Goal: Book appointment/travel/reservation

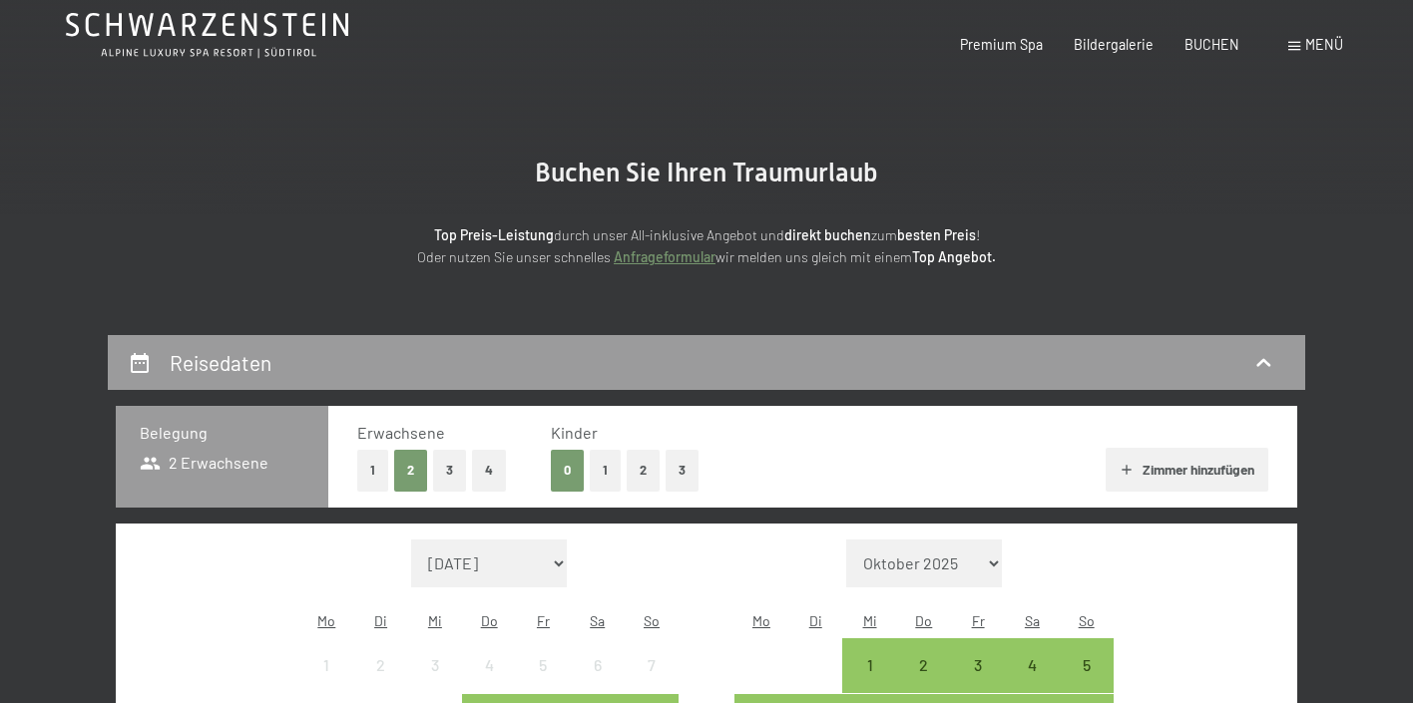
scroll to position [84, 0]
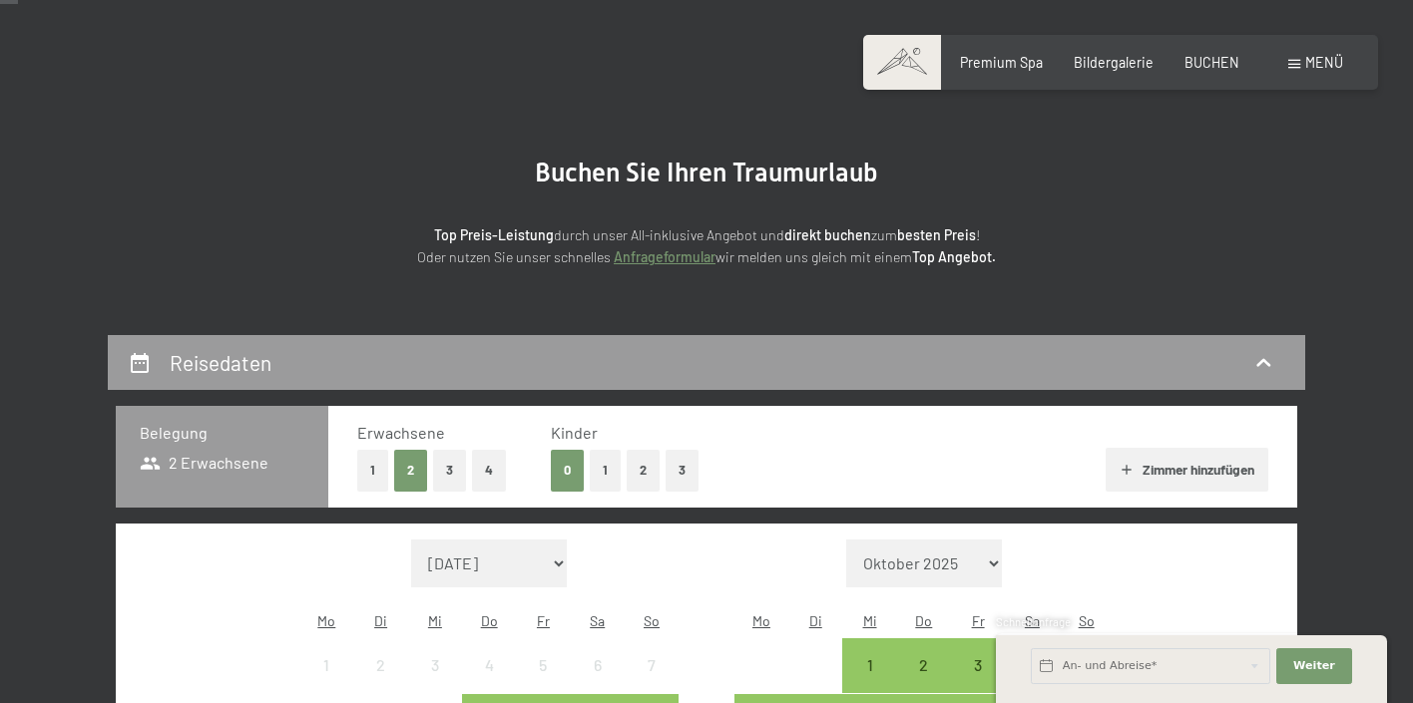
click at [594, 466] on button "1" at bounding box center [605, 470] width 31 height 41
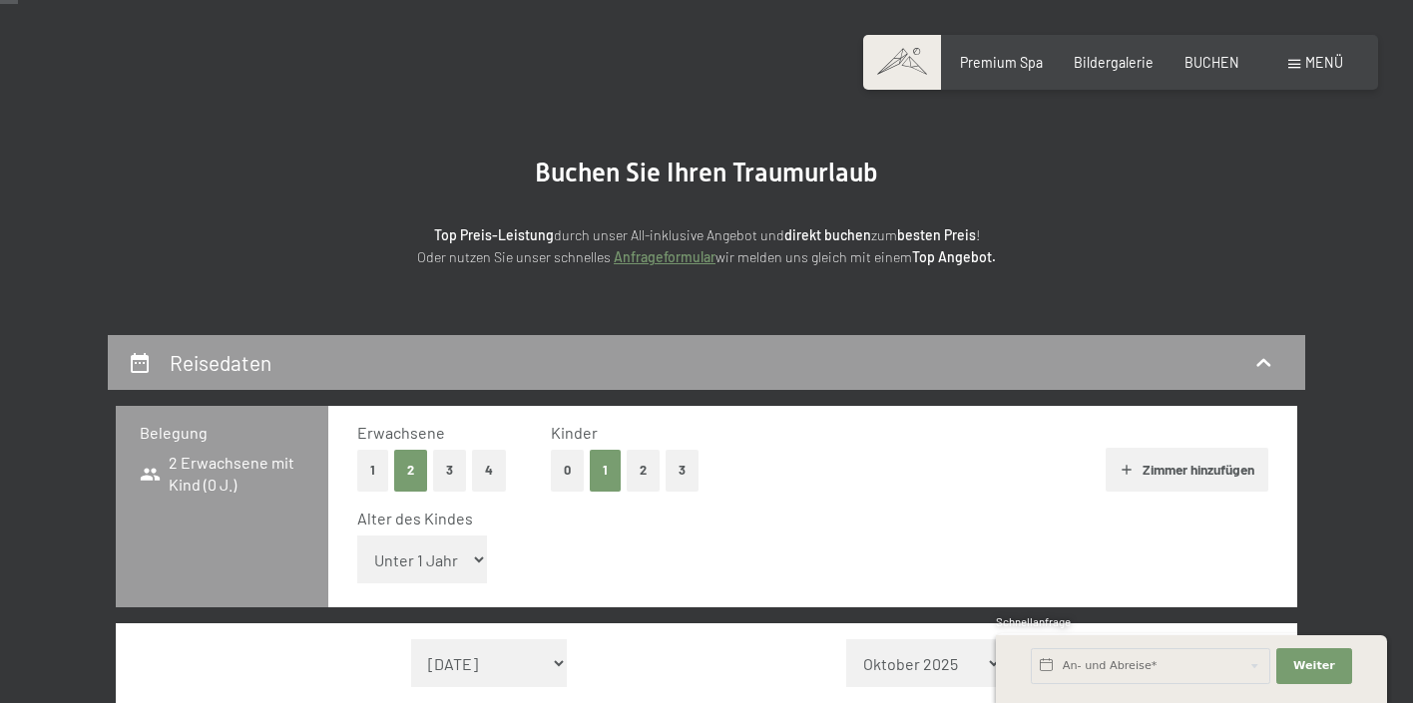
select select "5"
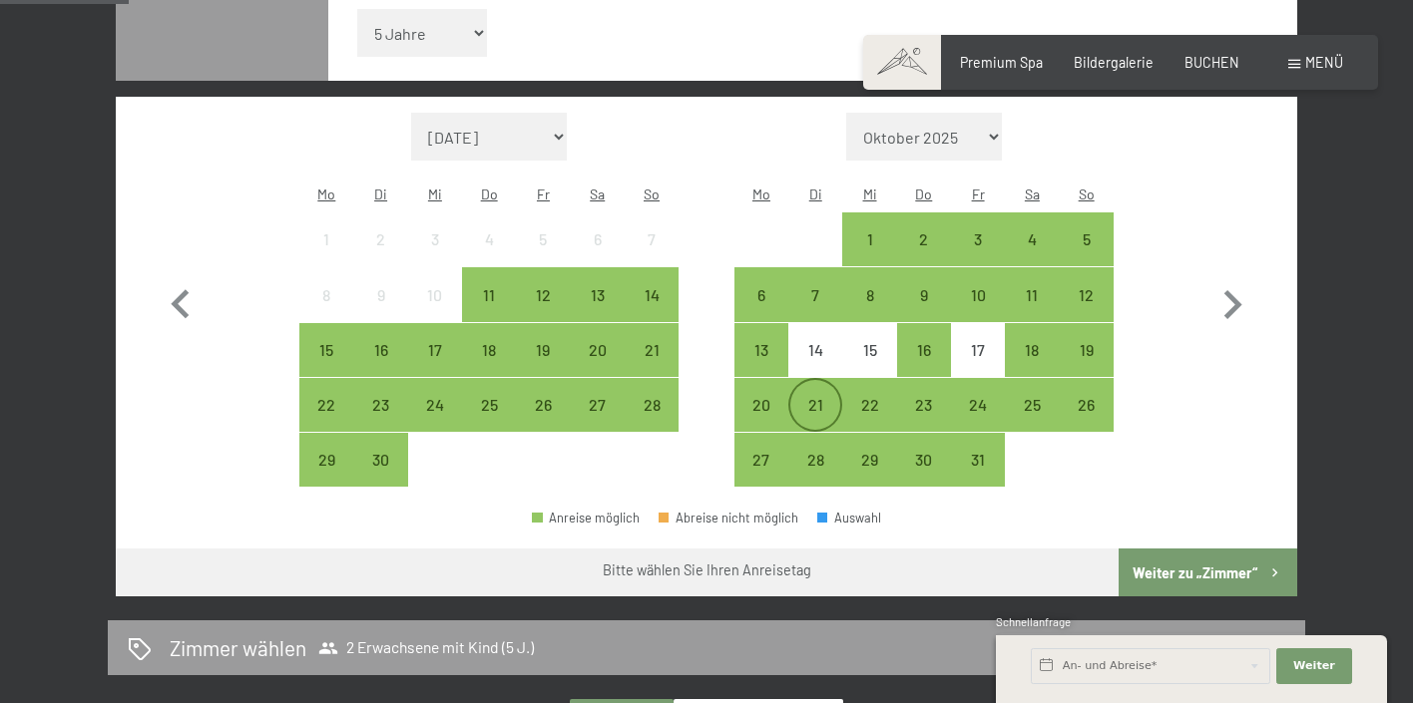
scroll to position [613, 0]
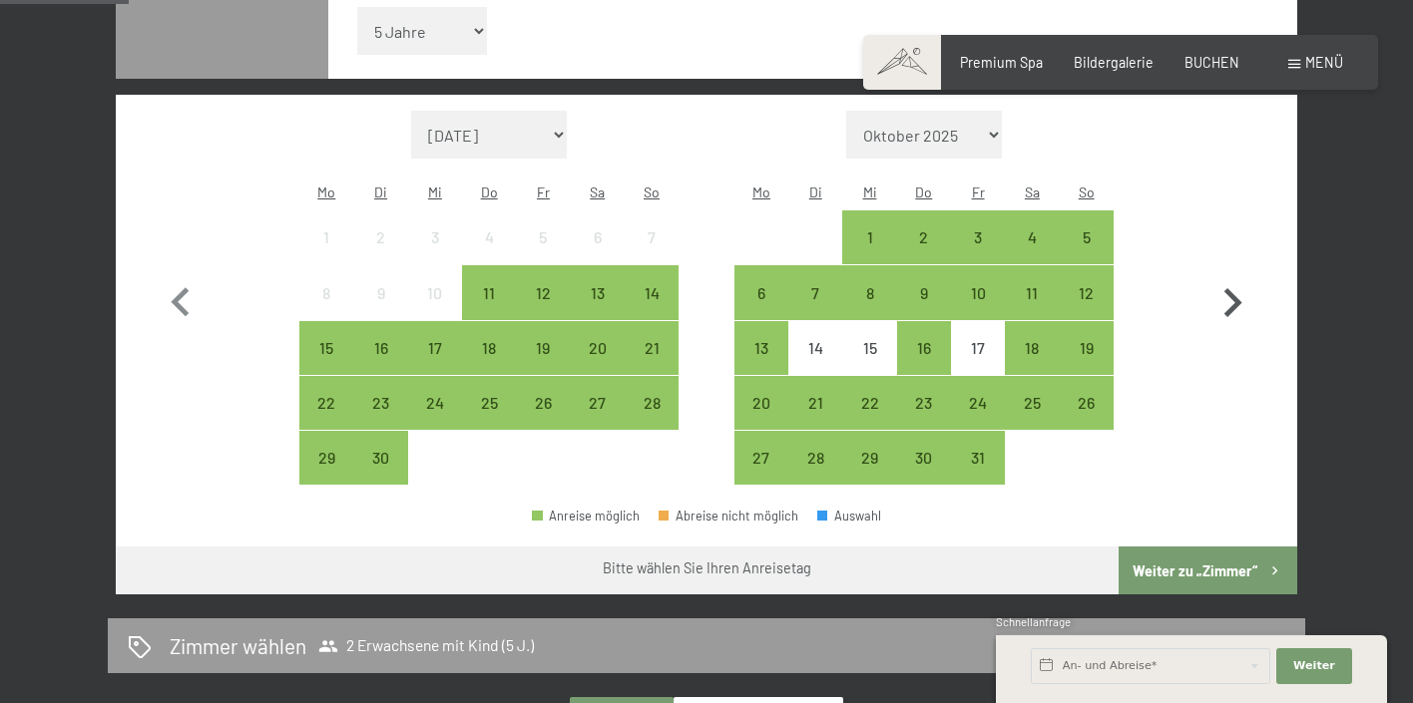
click at [1239, 288] on icon "button" at bounding box center [1233, 302] width 18 height 29
select select "[DATE]"
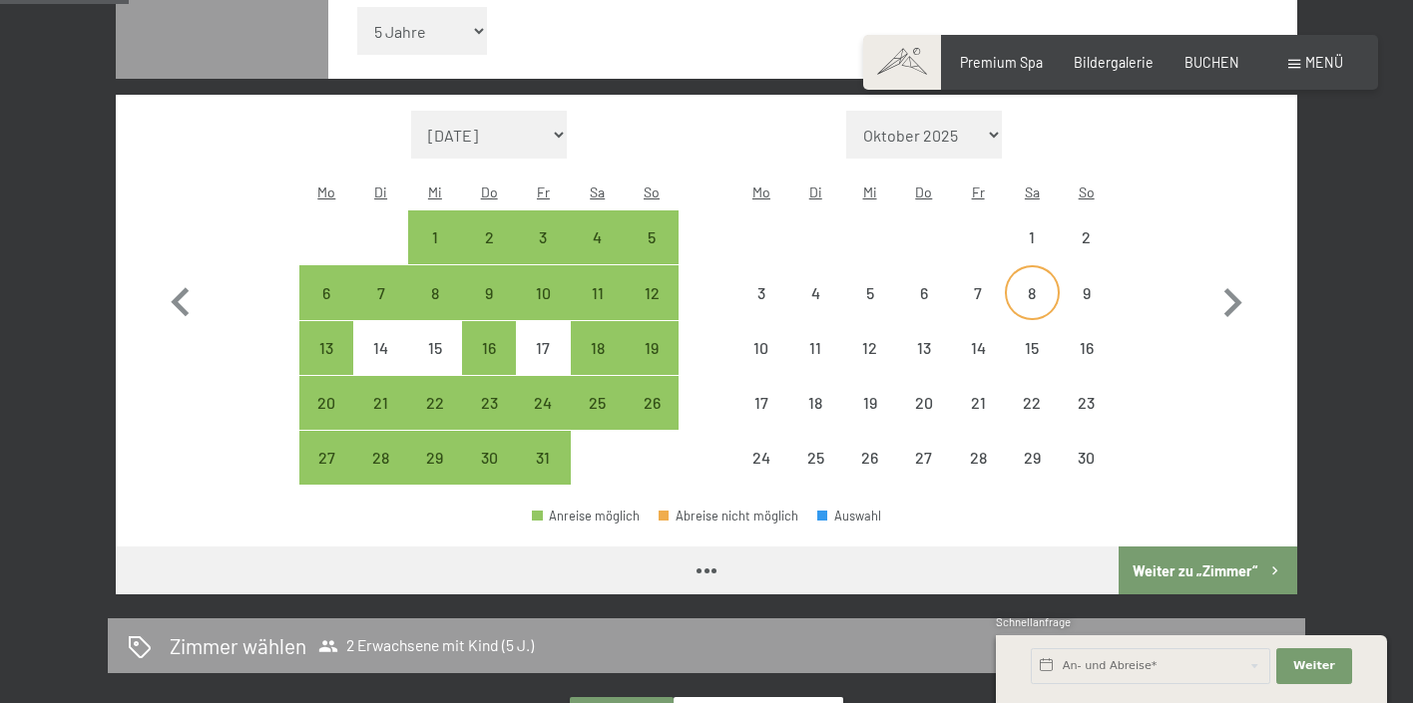
select select "[DATE]"
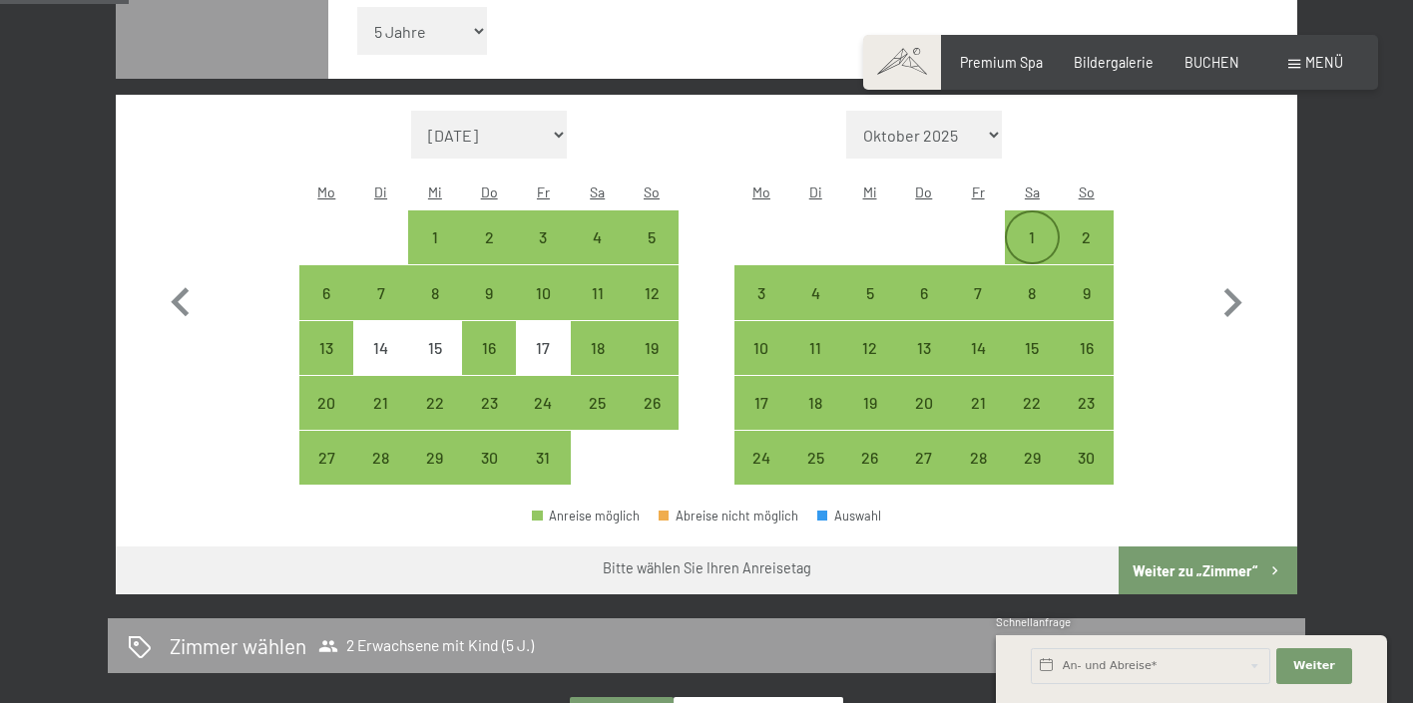
click at [1040, 230] on div "1" at bounding box center [1032, 255] width 50 height 50
select select "[DATE]"
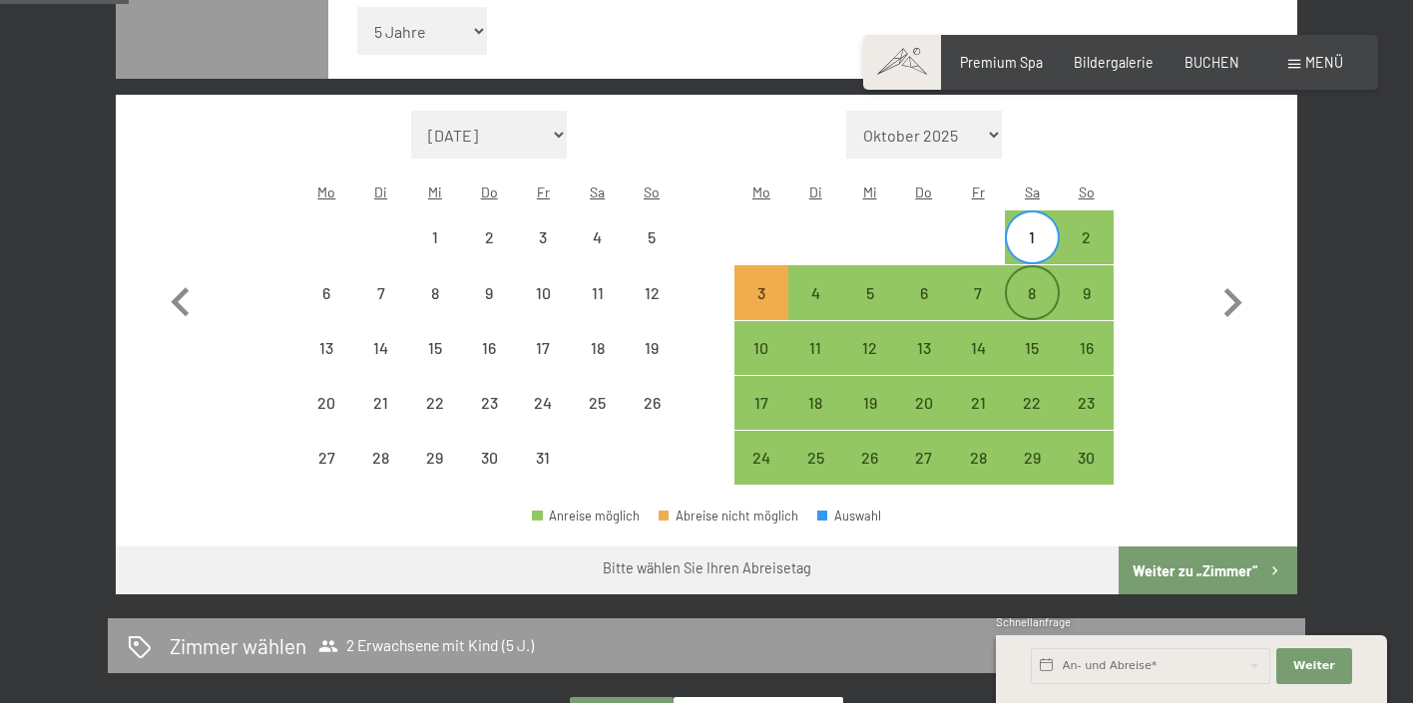
click at [1044, 285] on div "8" at bounding box center [1032, 310] width 50 height 50
select select "[DATE]"
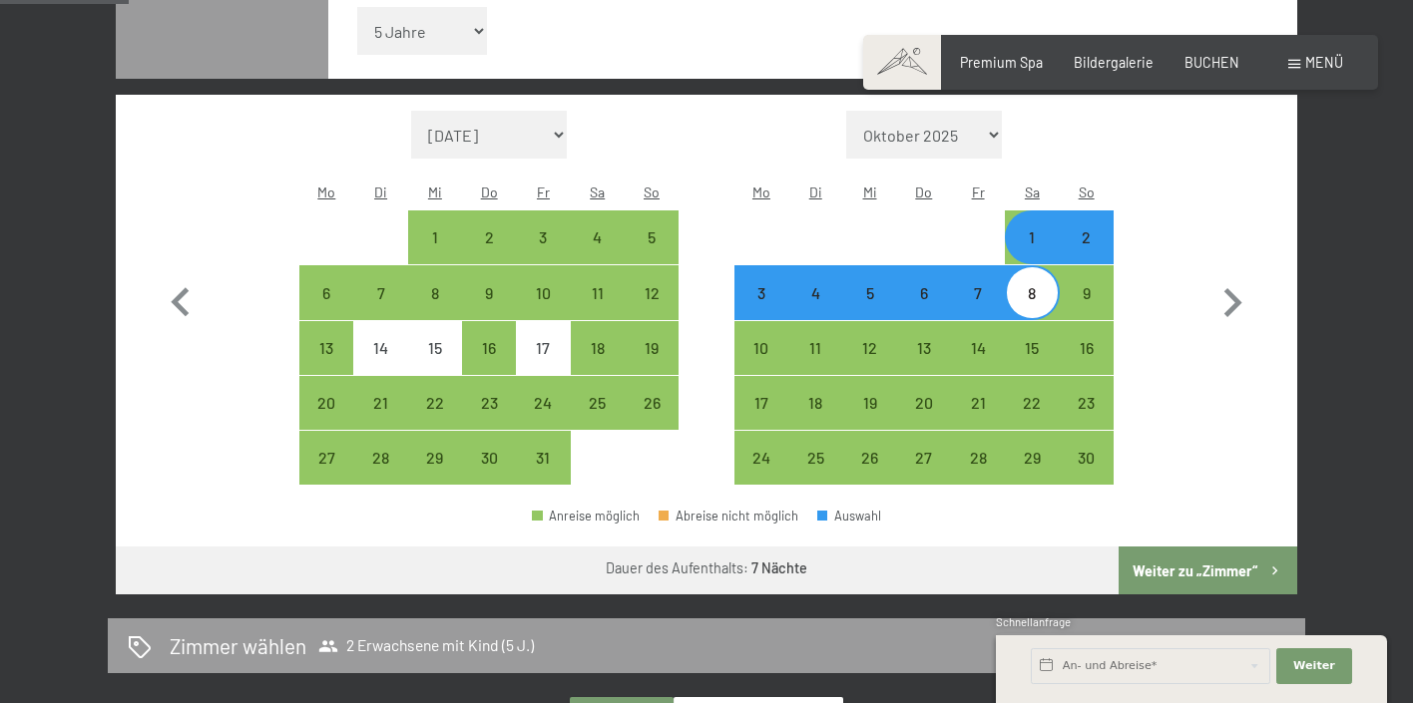
click at [1175, 547] on button "Weiter zu „Zimmer“" at bounding box center [1208, 571] width 179 height 48
select select "[DATE]"
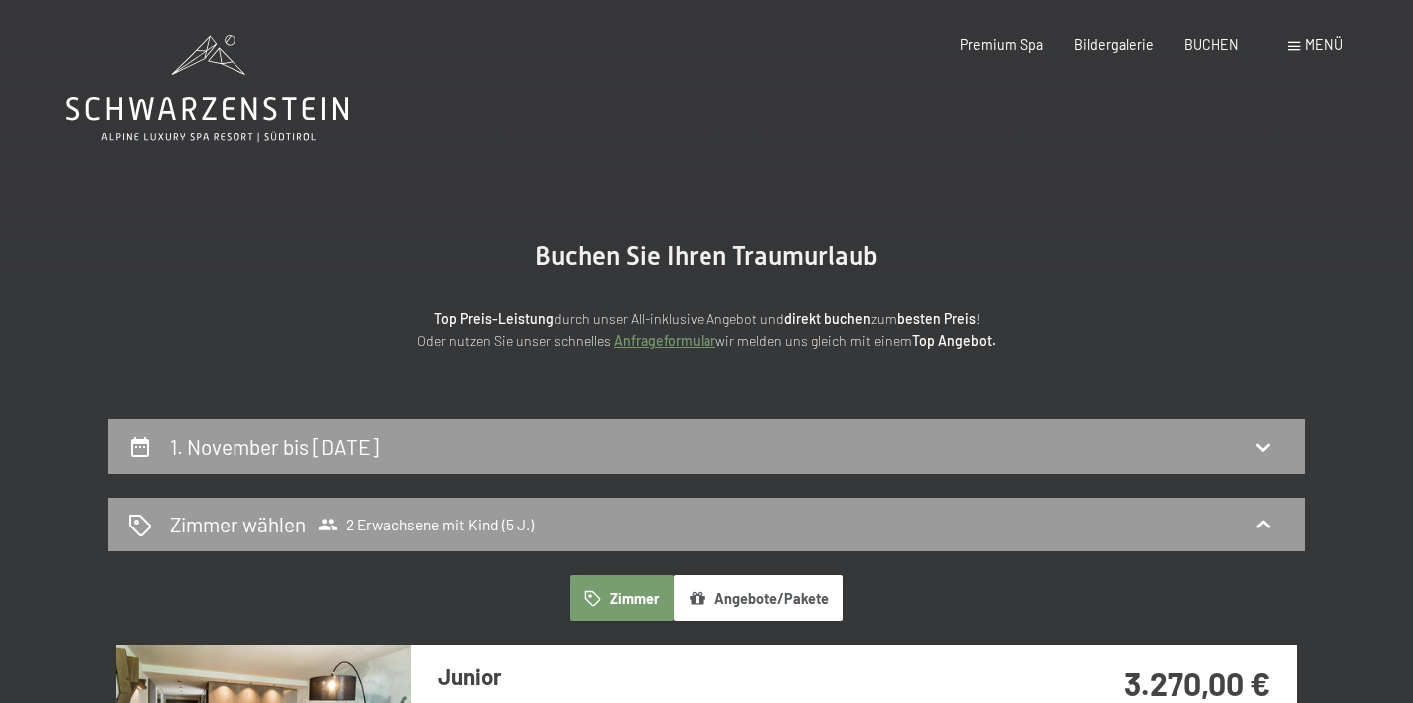
scroll to position [0, 0]
